Goal: Task Accomplishment & Management: Manage account settings

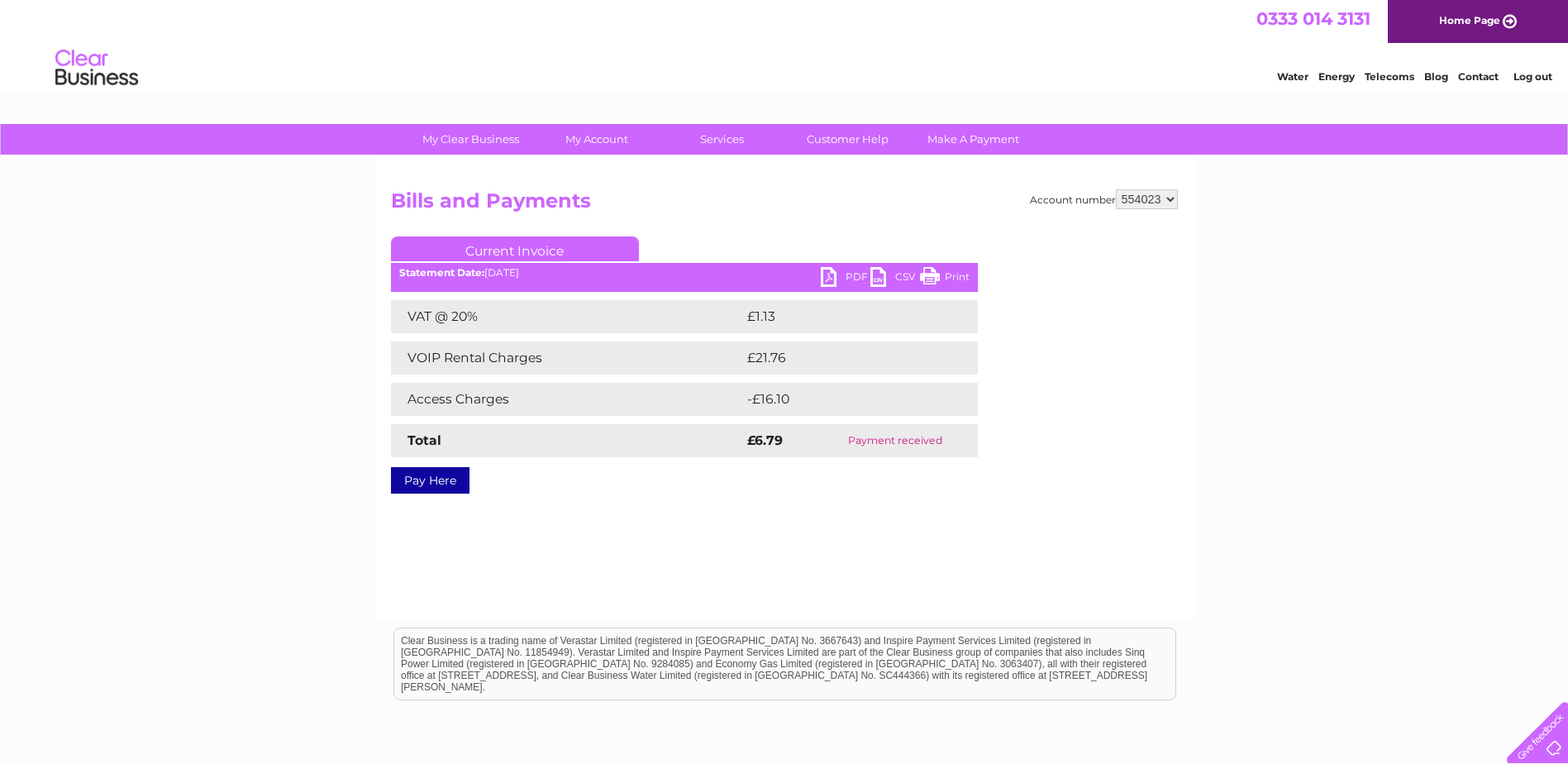
drag, startPoint x: 941, startPoint y: 278, endPoint x: 134, endPoint y: 53, distance: 837.8
click at [941, 278] on link "Print" at bounding box center [945, 279] width 50 height 24
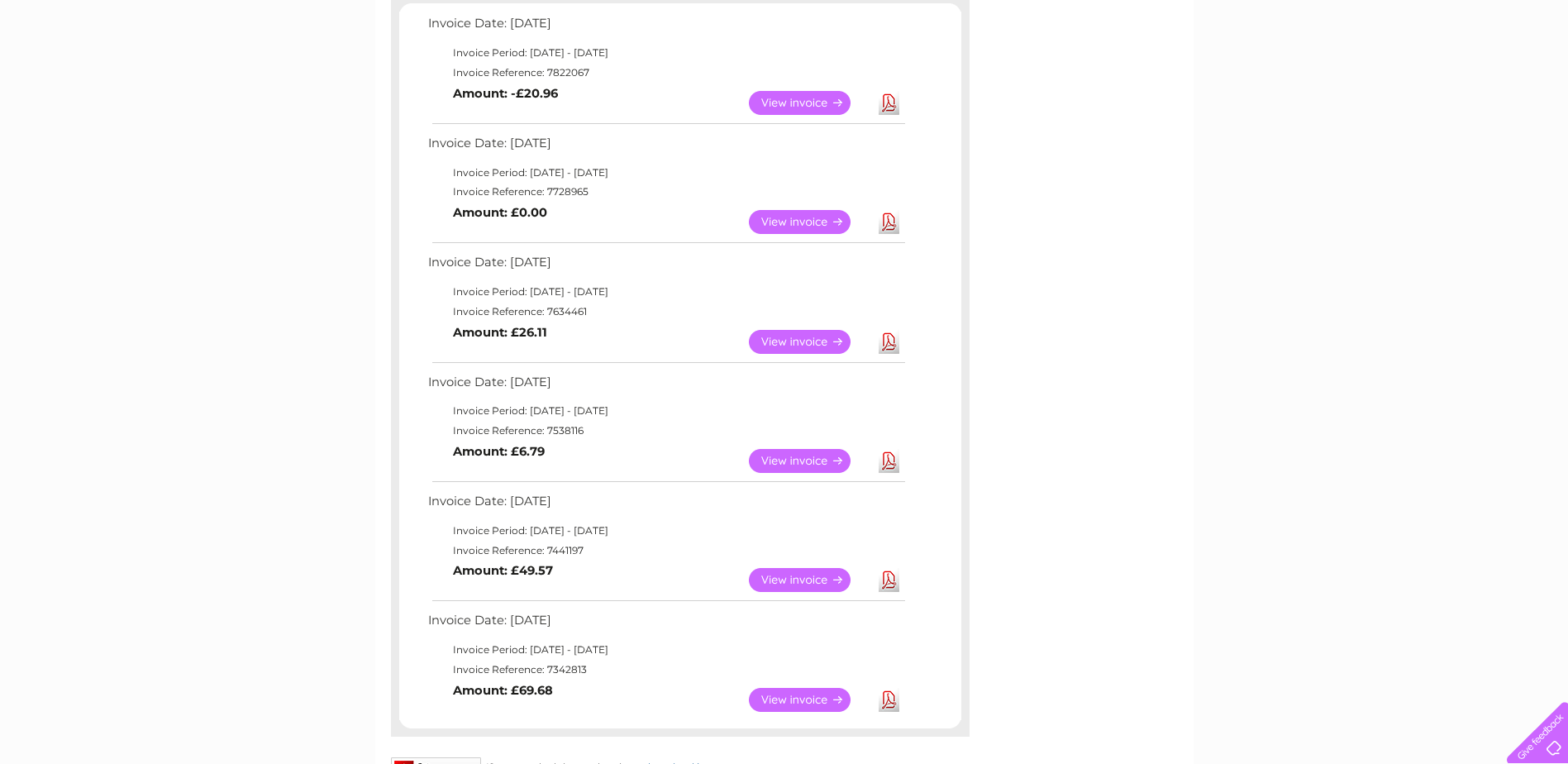
scroll to position [331, 0]
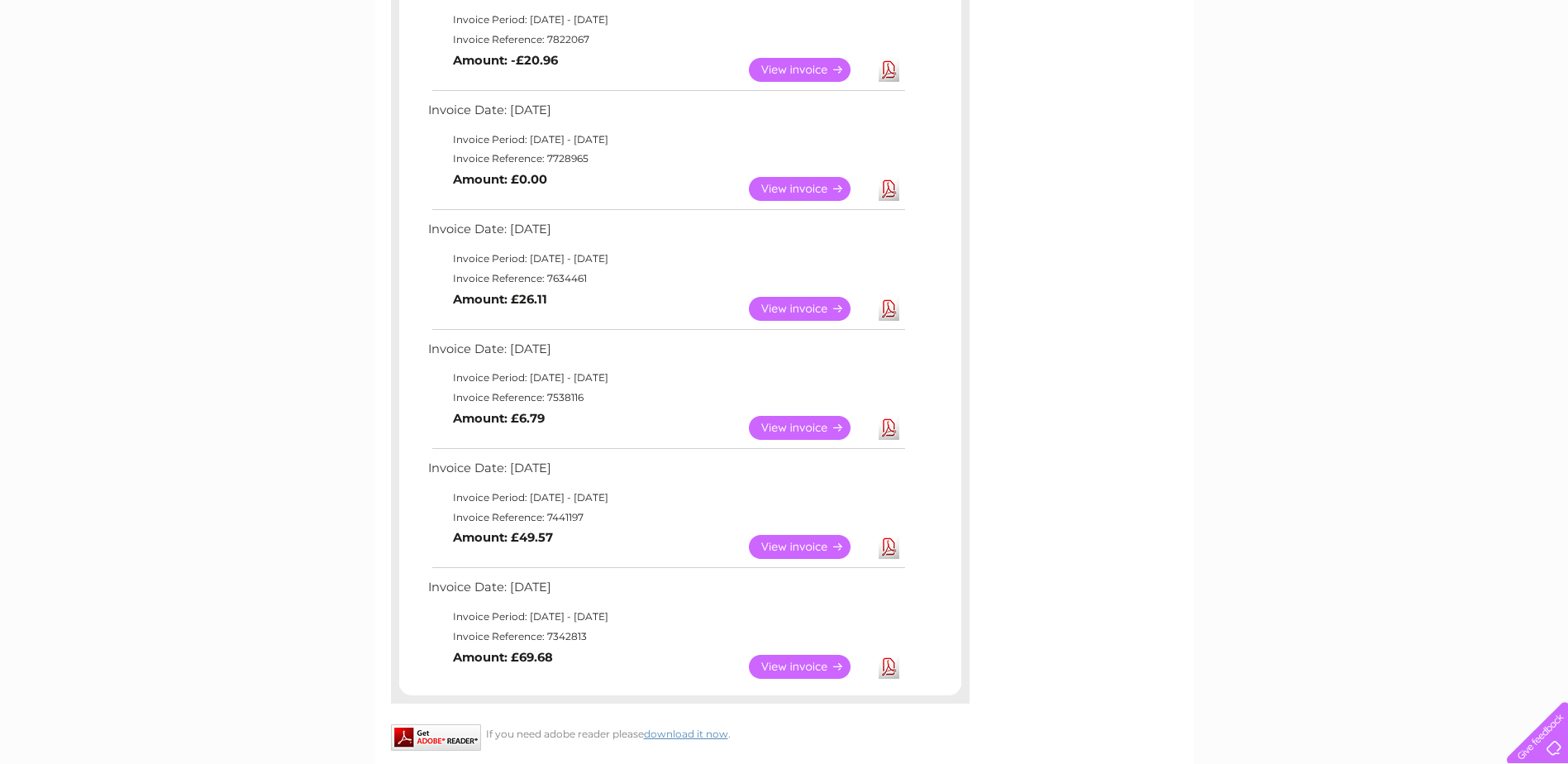
click at [794, 427] on link "View" at bounding box center [809, 427] width 122 height 24
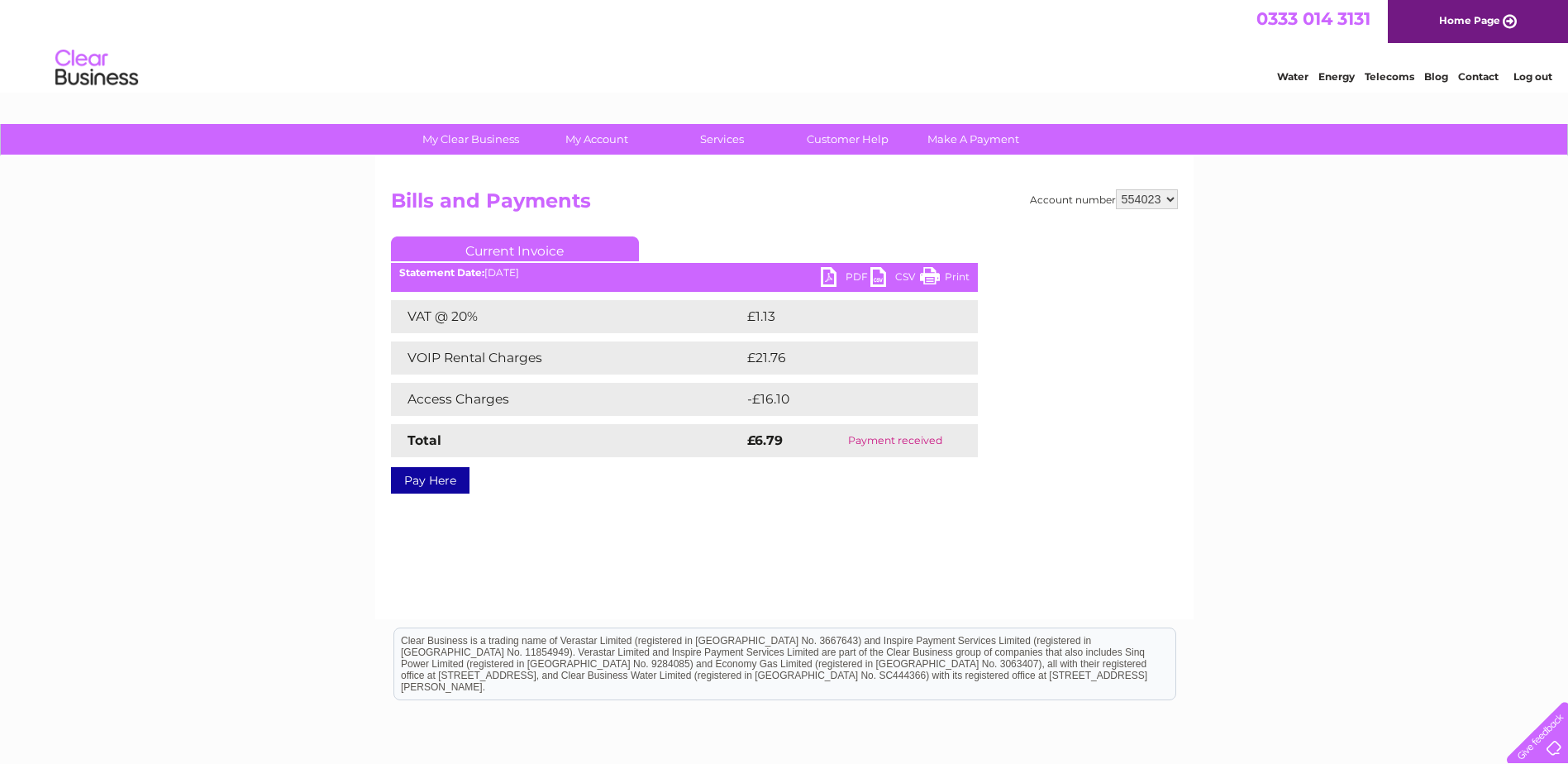
click at [948, 275] on link "Print" at bounding box center [945, 279] width 50 height 24
